Goal: Check status: Check status

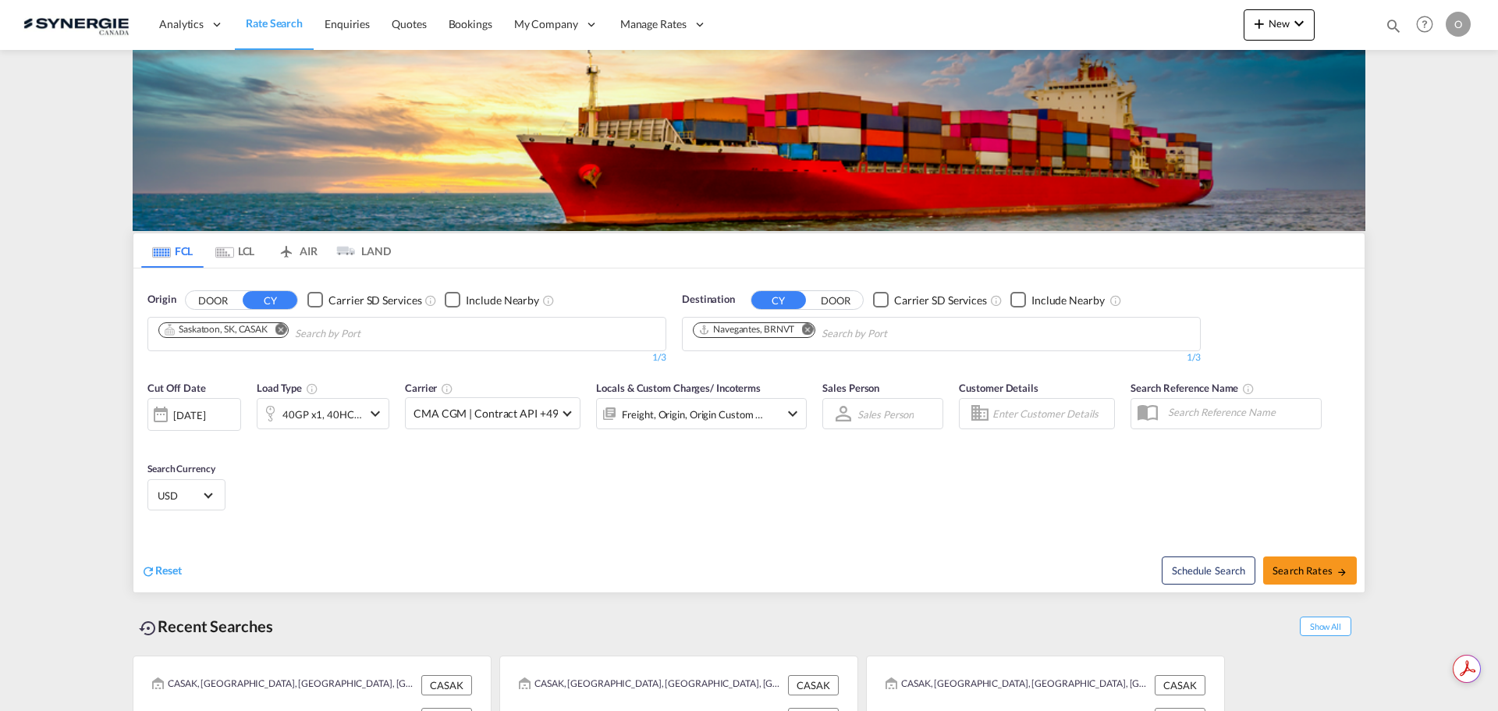
click at [1403, 27] on div "Bookings Quotes Enquiries Help Resources Product Release O My Profile Logout" at bounding box center [1425, 24] width 99 height 48
click at [1390, 30] on md-icon "icon-magnify" at bounding box center [1393, 25] width 17 height 17
click at [1154, 34] on select "Bookings Quotes Enquiries" at bounding box center [1145, 26] width 74 height 28
select select "Quotes"
click at [1108, 12] on select "Bookings Quotes Enquiries" at bounding box center [1145, 26] width 74 height 28
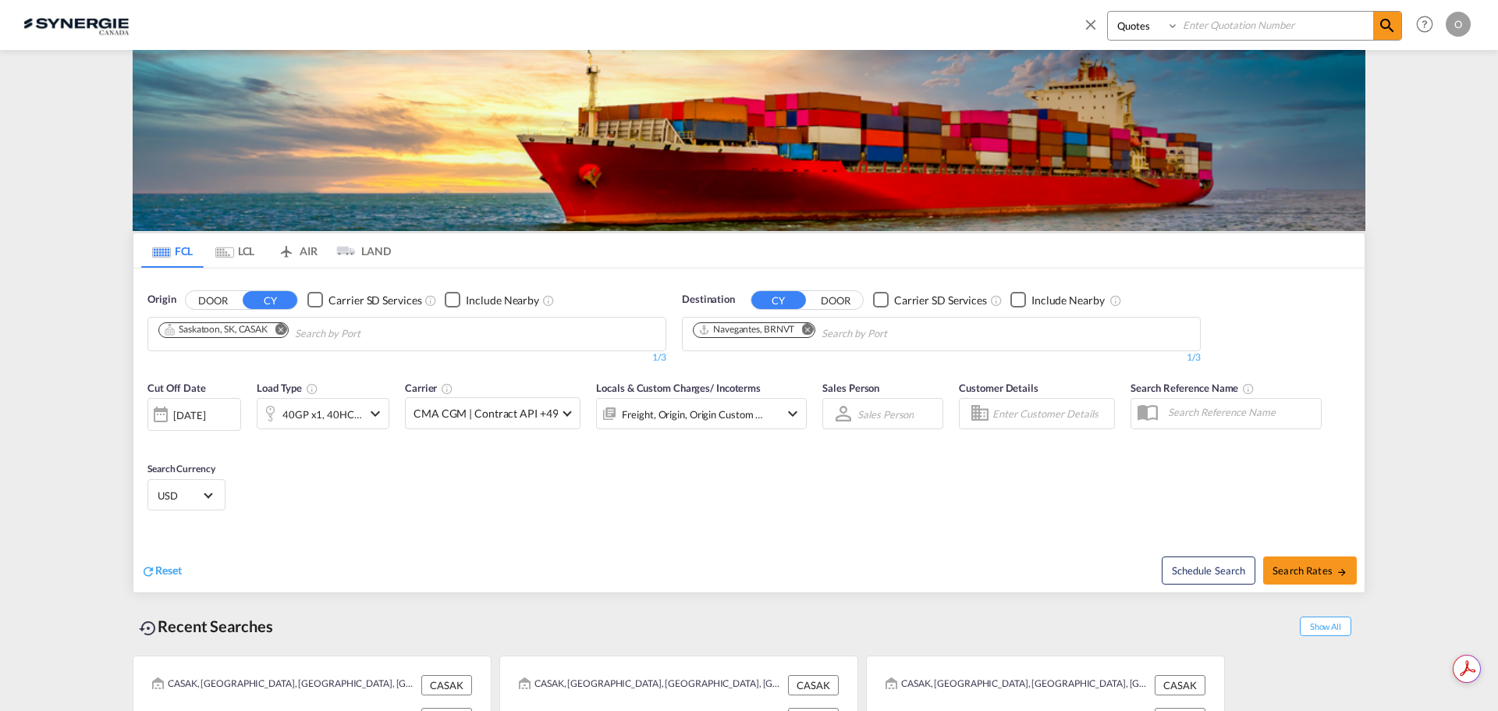
click at [1226, 24] on input at bounding box center [1276, 25] width 194 height 27
paste input "SYC000014295"
type input "SYC000014295"
click at [1415, 25] on md-icon "Help" at bounding box center [1424, 24] width 27 height 27
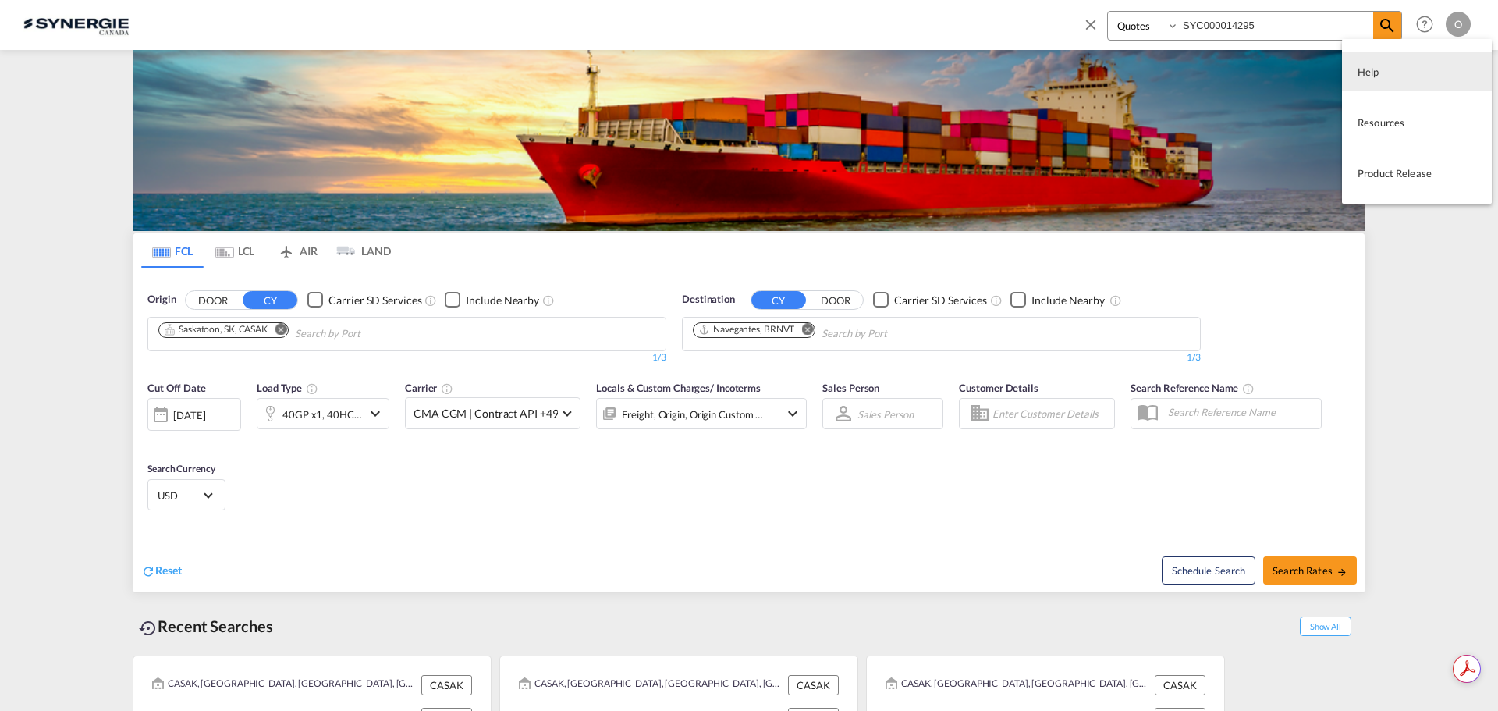
click at [1363, 24] on md-backdrop at bounding box center [749, 355] width 1498 height 711
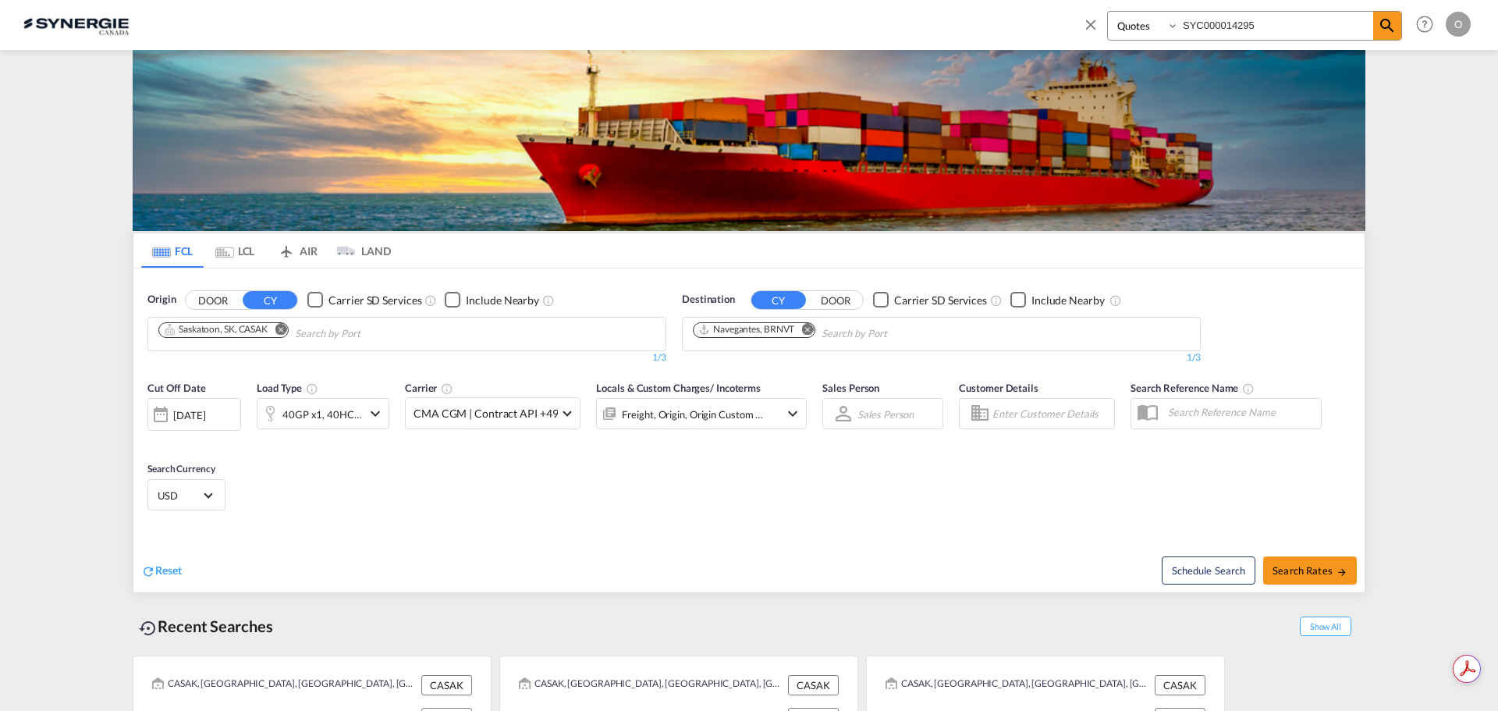
click at [1343, 24] on input "SYC000014295" at bounding box center [1276, 25] width 194 height 27
click at [1377, 26] on span at bounding box center [1387, 26] width 28 height 28
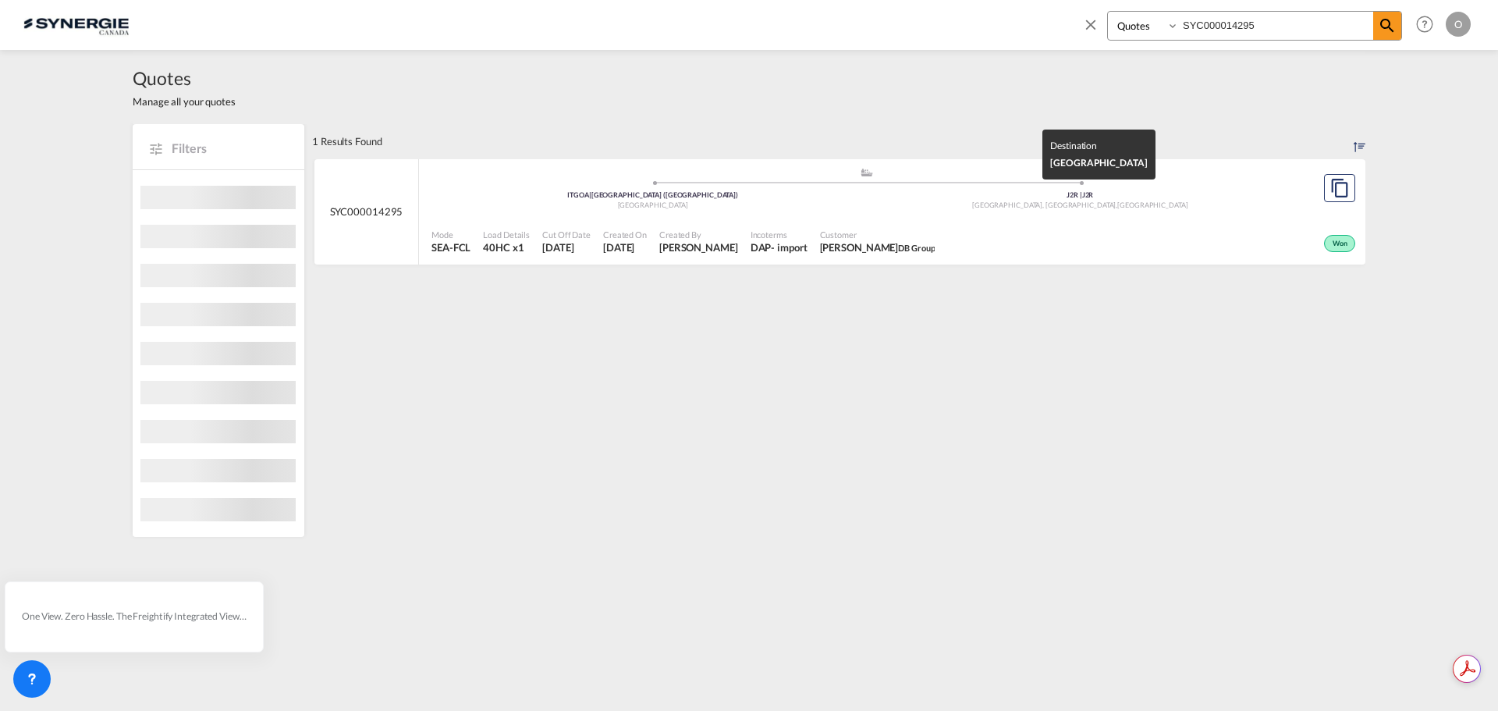
click at [1012, 206] on div "[GEOGRAPHIC_DATA], [GEOGRAPHIC_DATA] , [GEOGRAPHIC_DATA]" at bounding box center [1081, 206] width 428 height 10
